Goal: Information Seeking & Learning: Learn about a topic

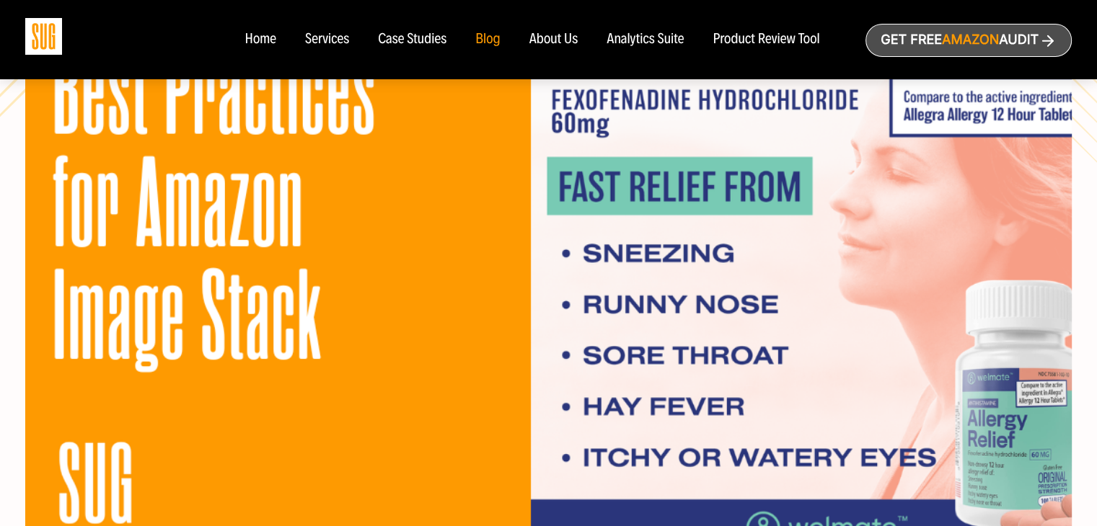
scroll to position [243, 0]
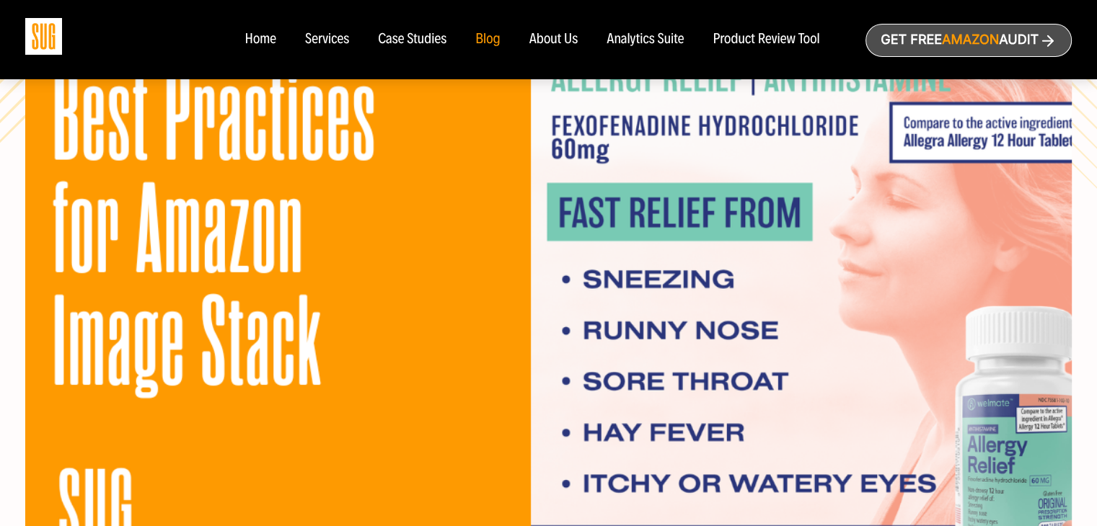
drag, startPoint x: 1102, startPoint y: 14, endPoint x: 1056, endPoint y: 36, distance: 50.3
click at [1056, 36] on html "Home Services Case Studies Blog About Us Amazon |" at bounding box center [548, 20] width 1097 height 526
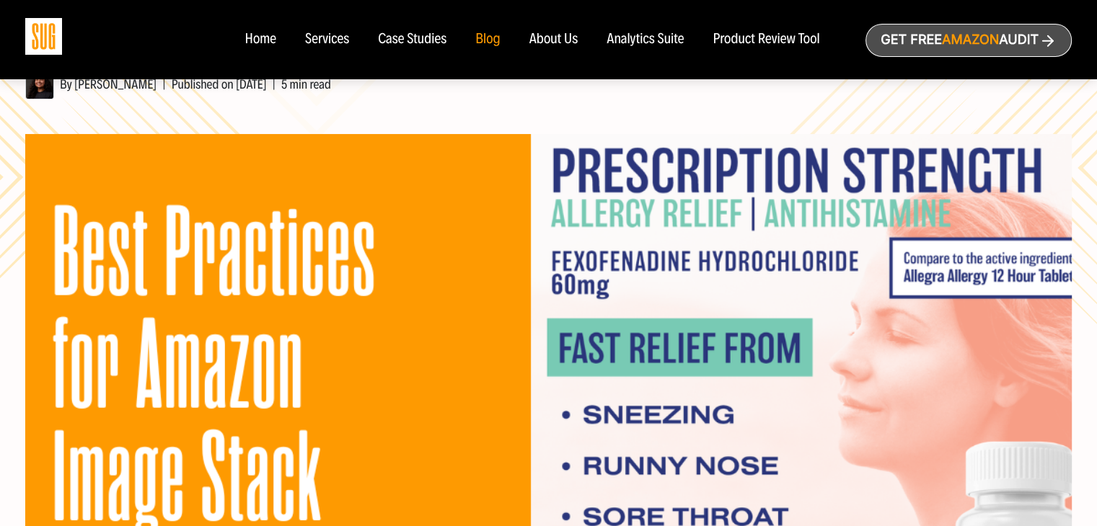
scroll to position [82, 0]
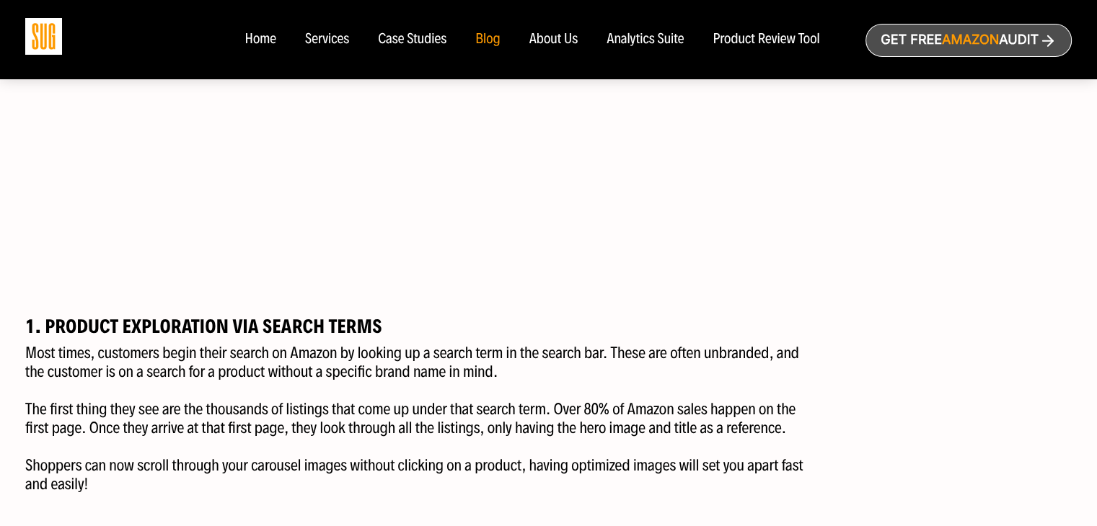
scroll to position [1813, 0]
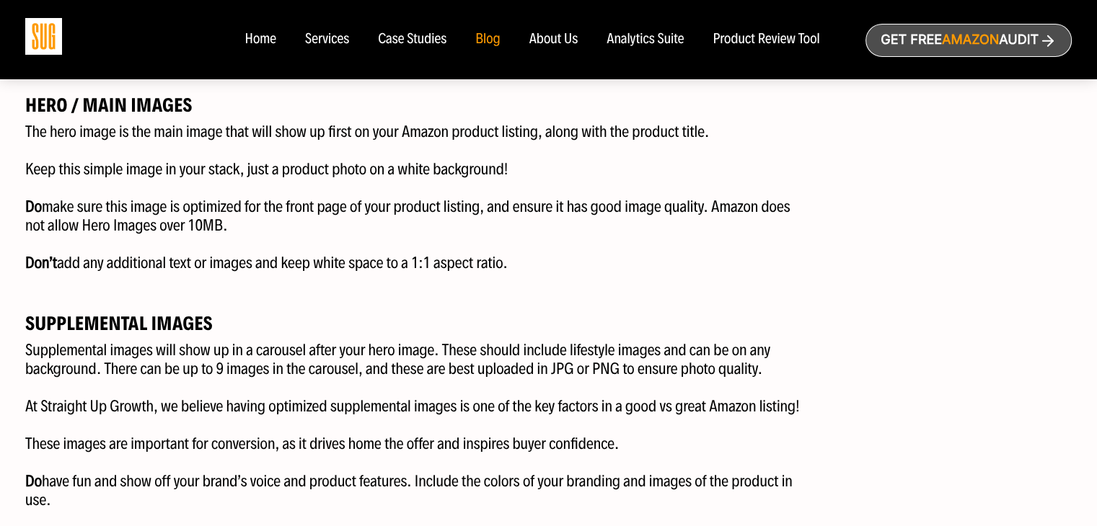
scroll to position [2956, 0]
